Goal: Find specific page/section: Find specific page/section

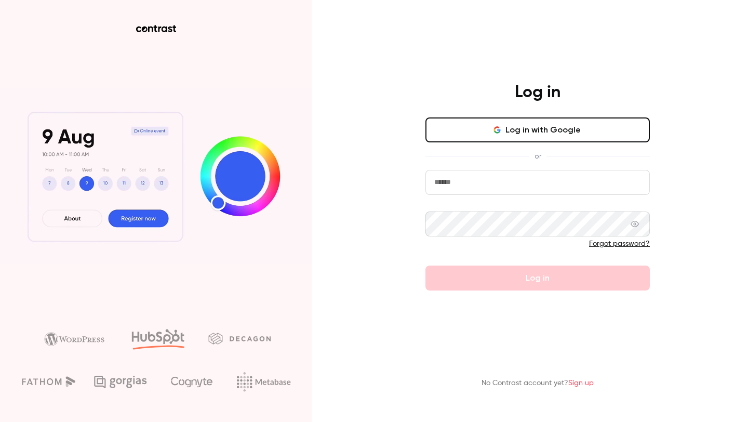
click at [484, 132] on button "Log in with Google" at bounding box center [537, 129] width 224 height 25
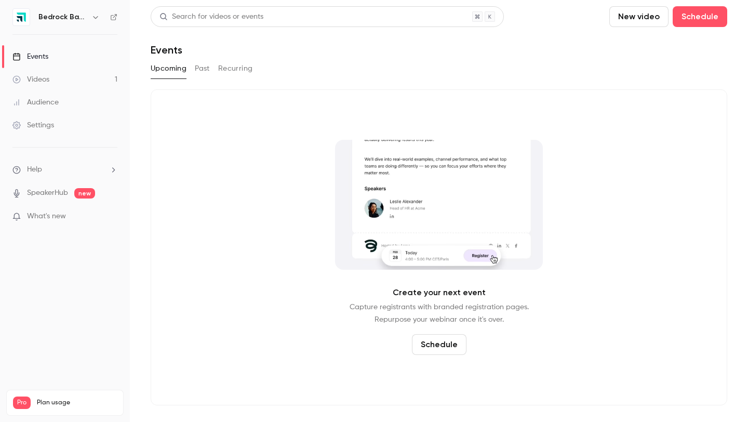
click at [95, 18] on icon "button" at bounding box center [95, 17] width 5 height 3
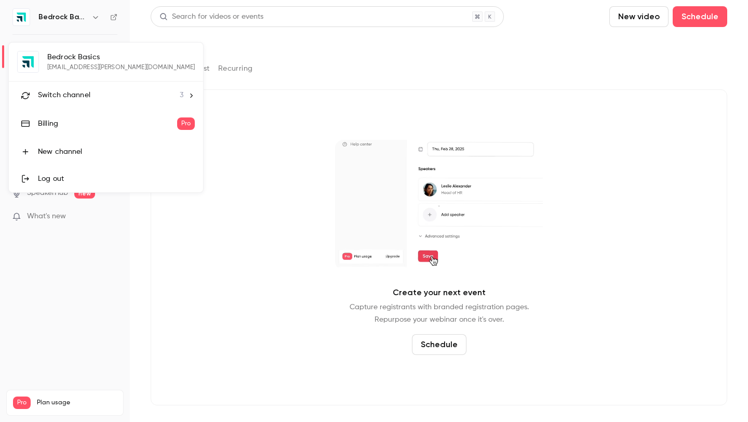
click at [76, 100] on span "Switch channel" at bounding box center [64, 95] width 52 height 11
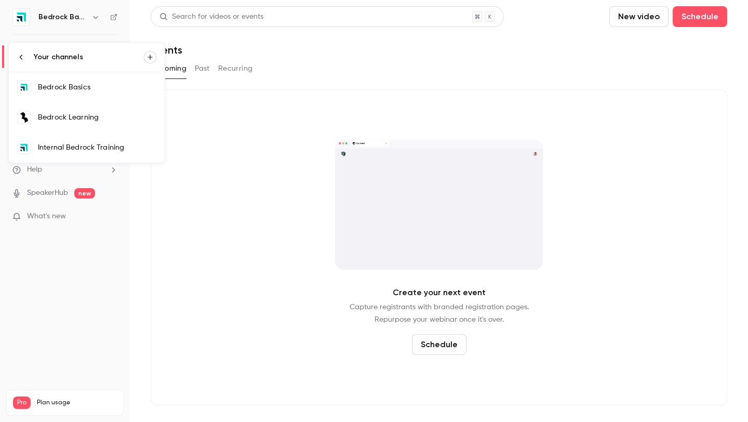
click at [88, 121] on div "Bedrock Learning" at bounding box center [97, 117] width 118 height 10
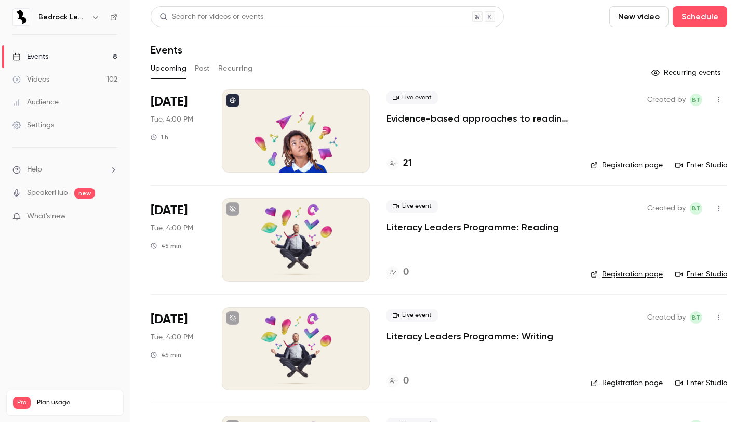
click at [635, 163] on link "Registration page" at bounding box center [627, 165] width 72 height 10
